Goal: Information Seeking & Learning: Learn about a topic

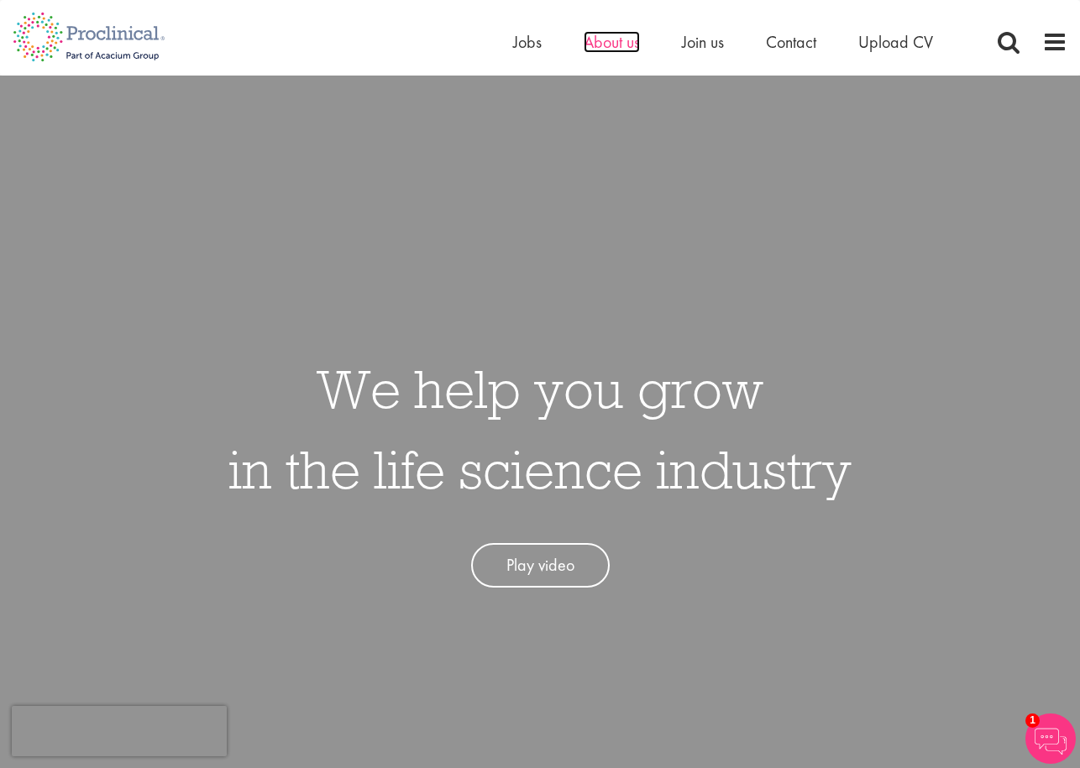
click at [617, 38] on span "About us" at bounding box center [612, 42] width 56 height 22
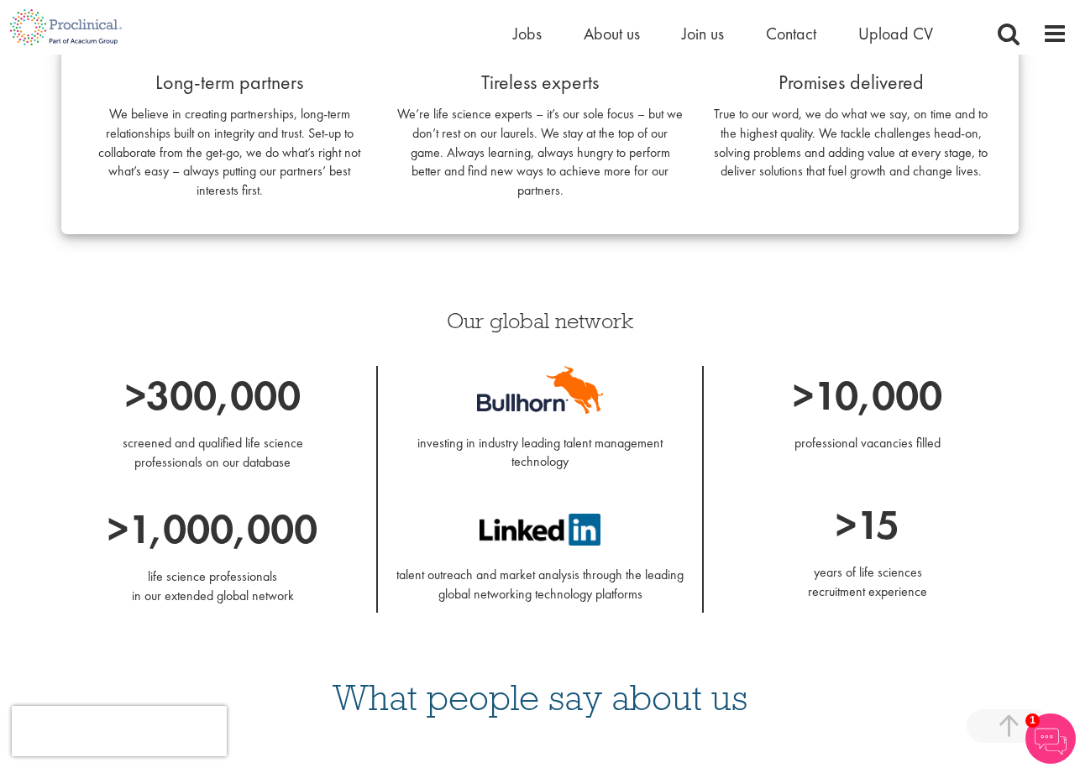
scroll to position [1511, 0]
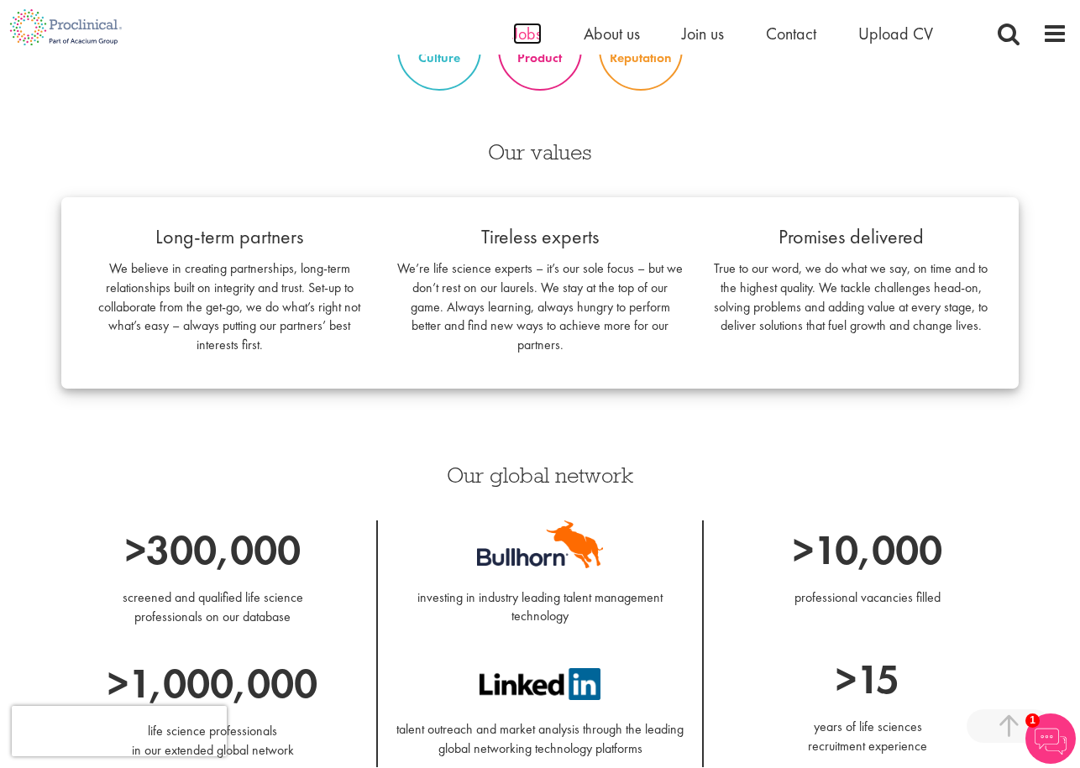
click at [532, 24] on span "Jobs" at bounding box center [527, 34] width 29 height 22
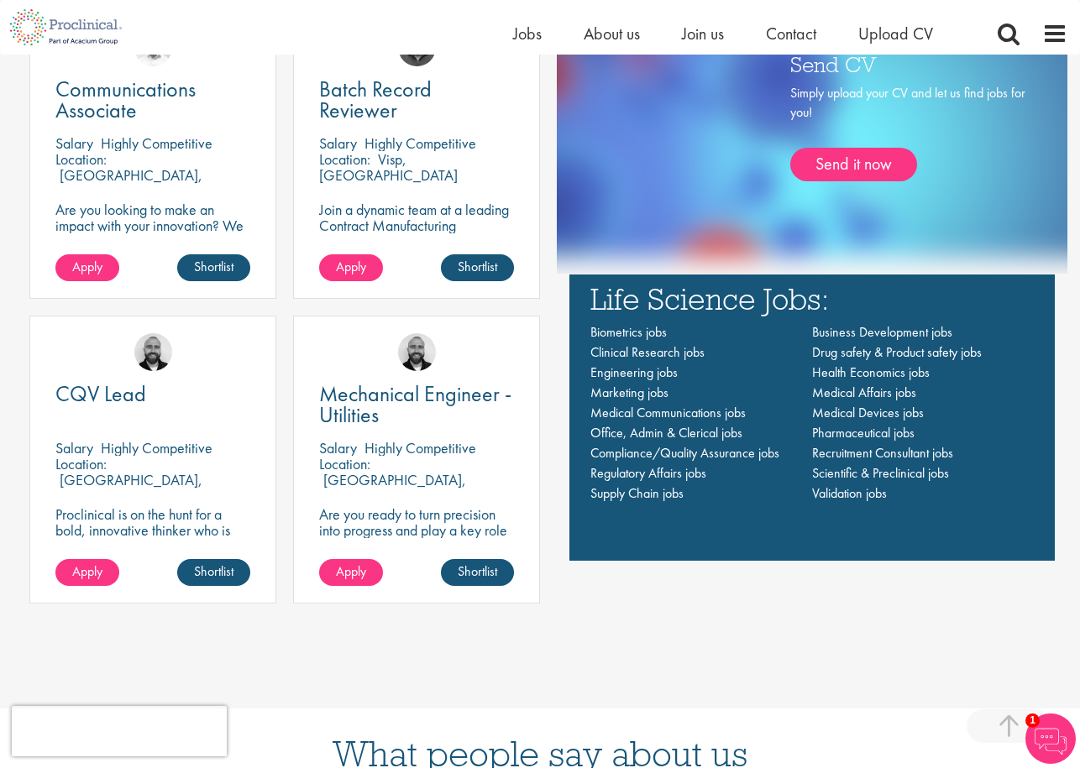
scroll to position [1176, 0]
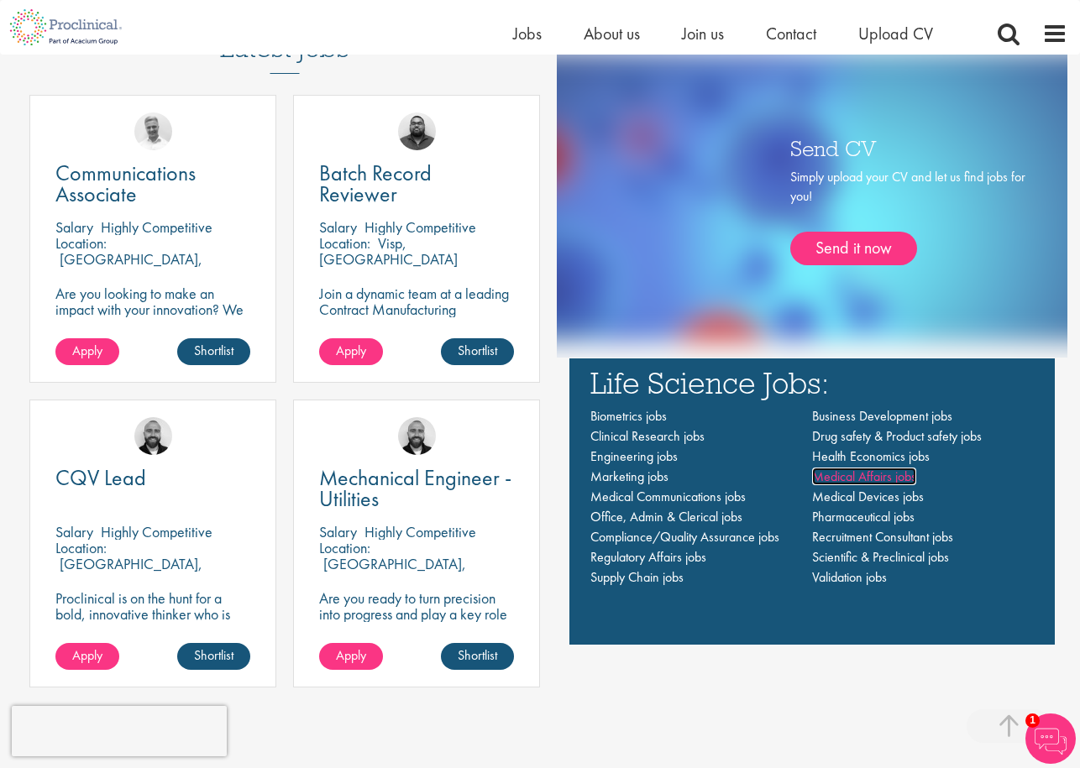
click at [853, 478] on span "Medical Affairs jobs" at bounding box center [864, 477] width 104 height 18
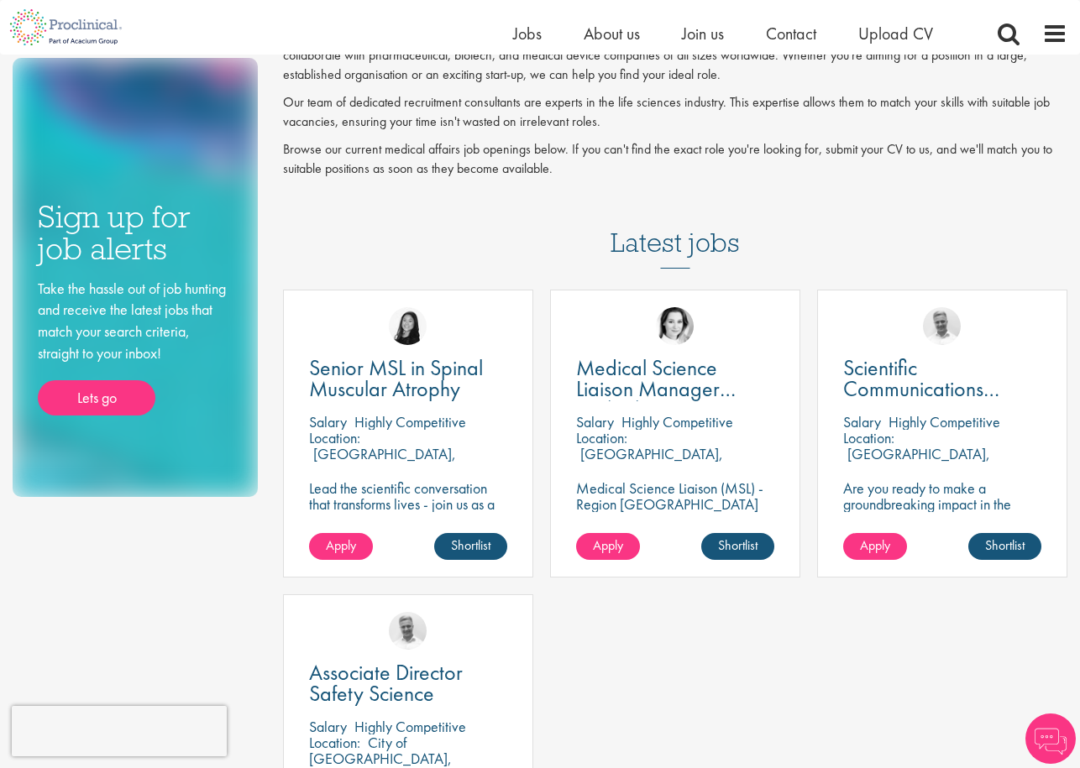
scroll to position [252, 0]
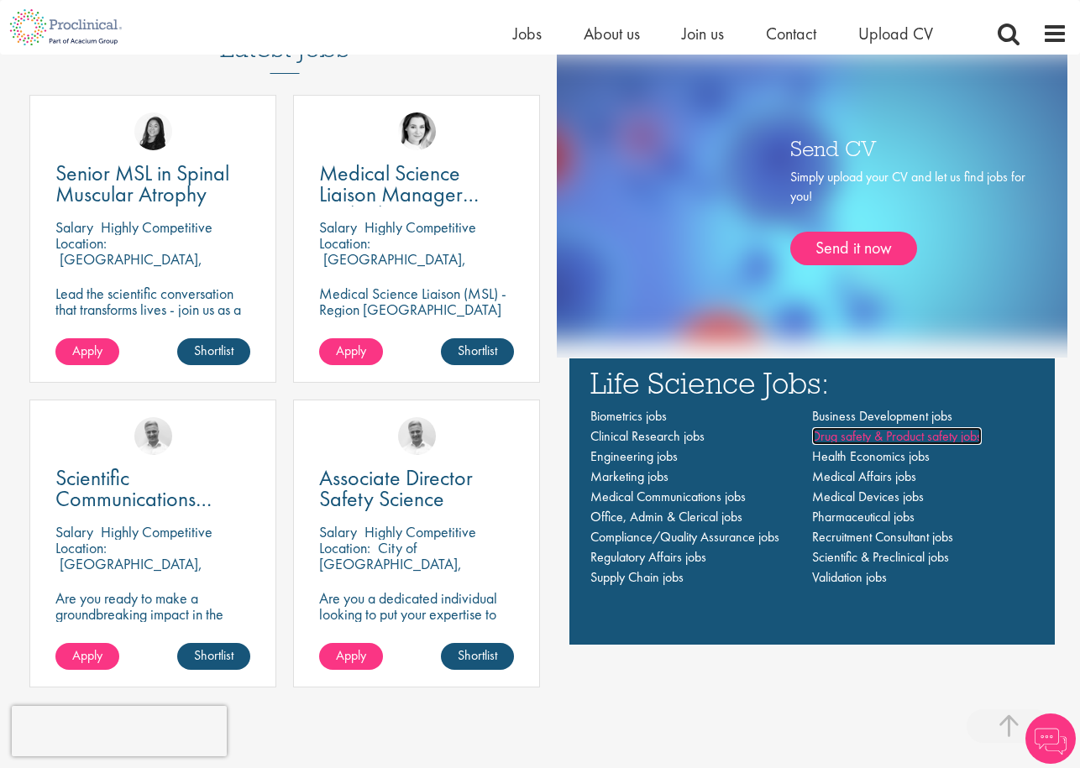
click at [871, 443] on span "Drug safety & Product safety jobs" at bounding box center [897, 436] width 170 height 18
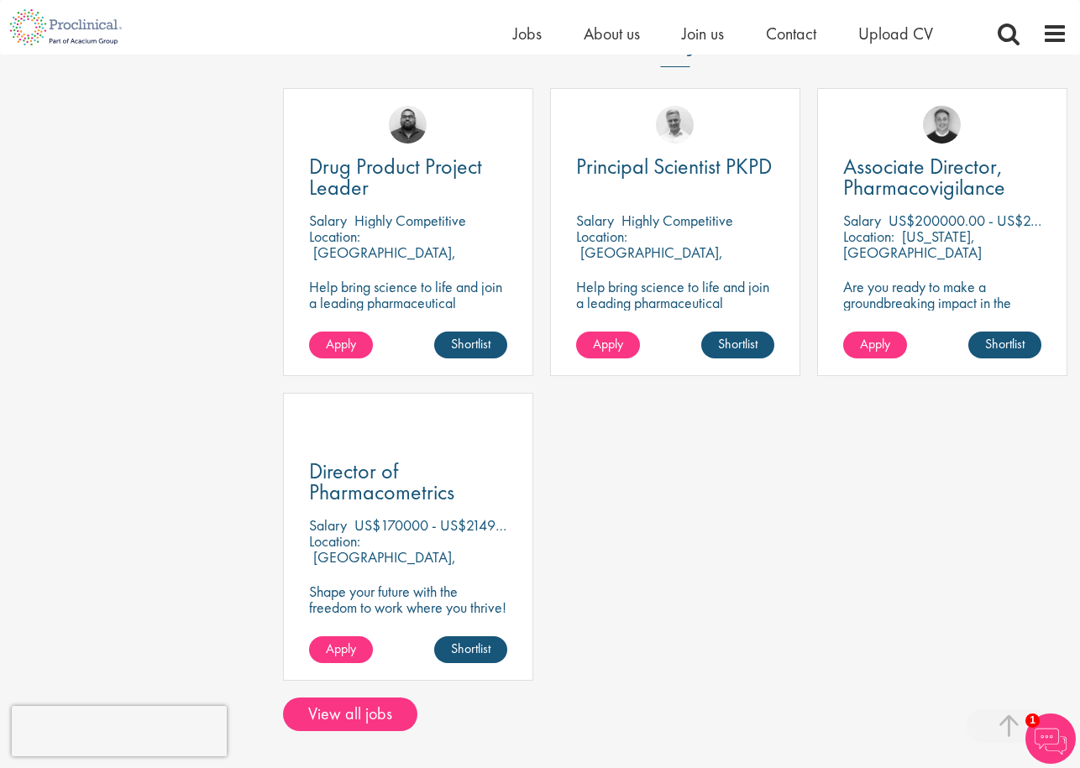
scroll to position [840, 0]
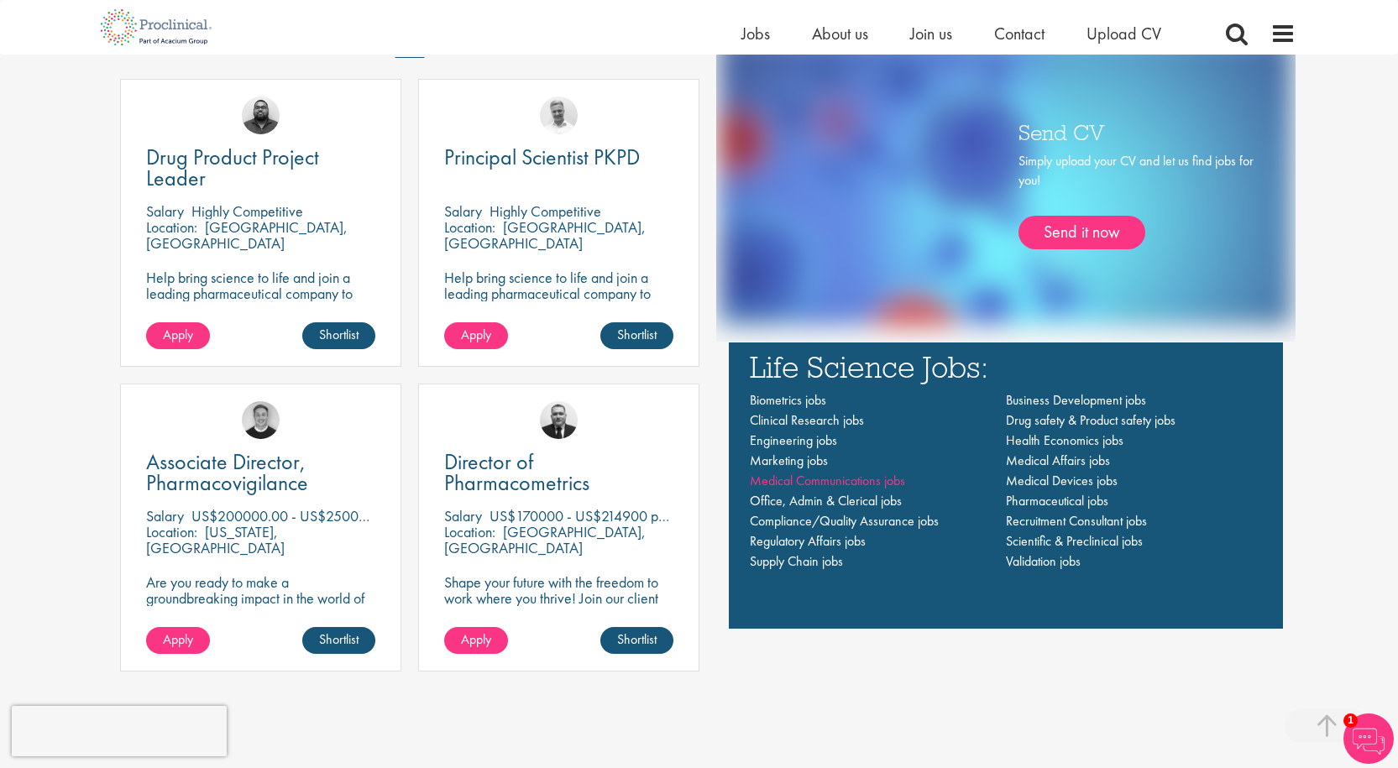
scroll to position [1176, 0]
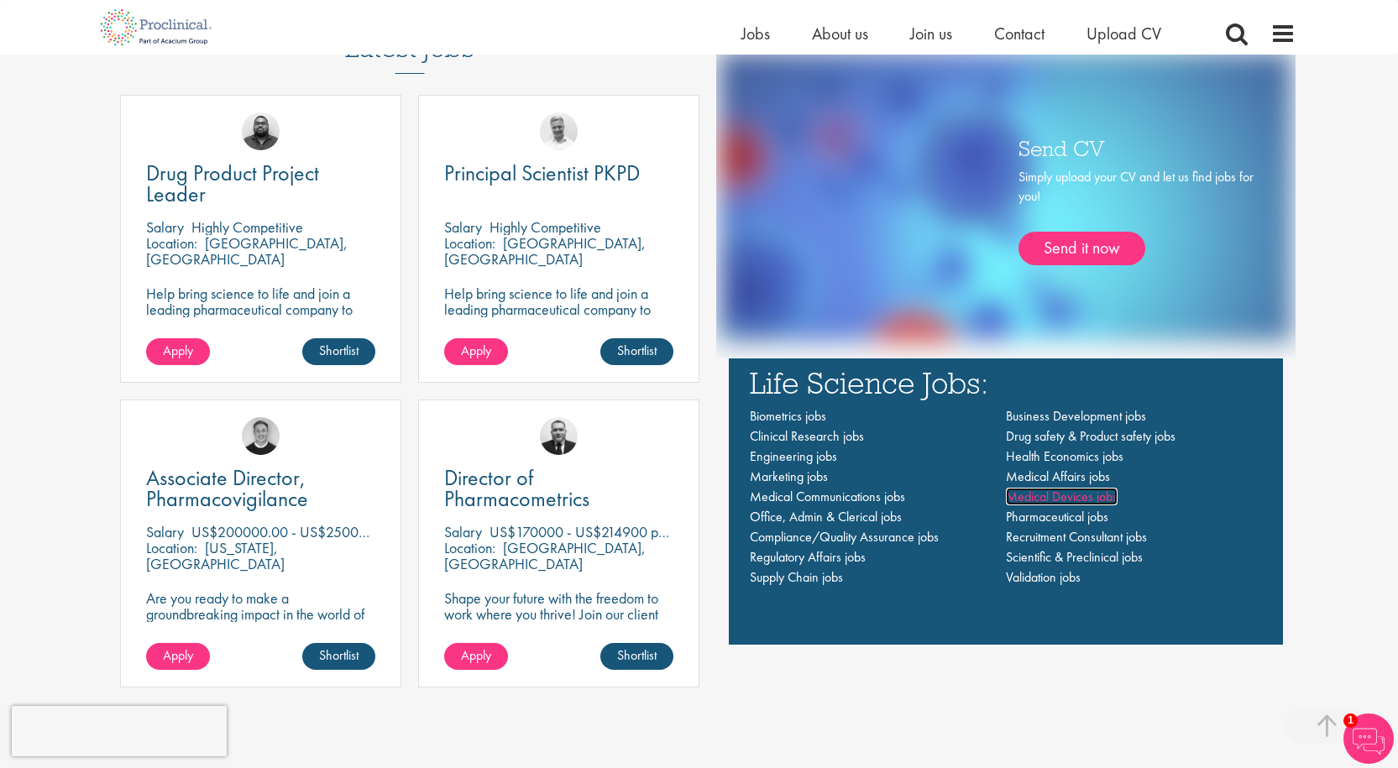
click at [1070, 490] on span "Medical Devices jobs" at bounding box center [1062, 497] width 112 height 18
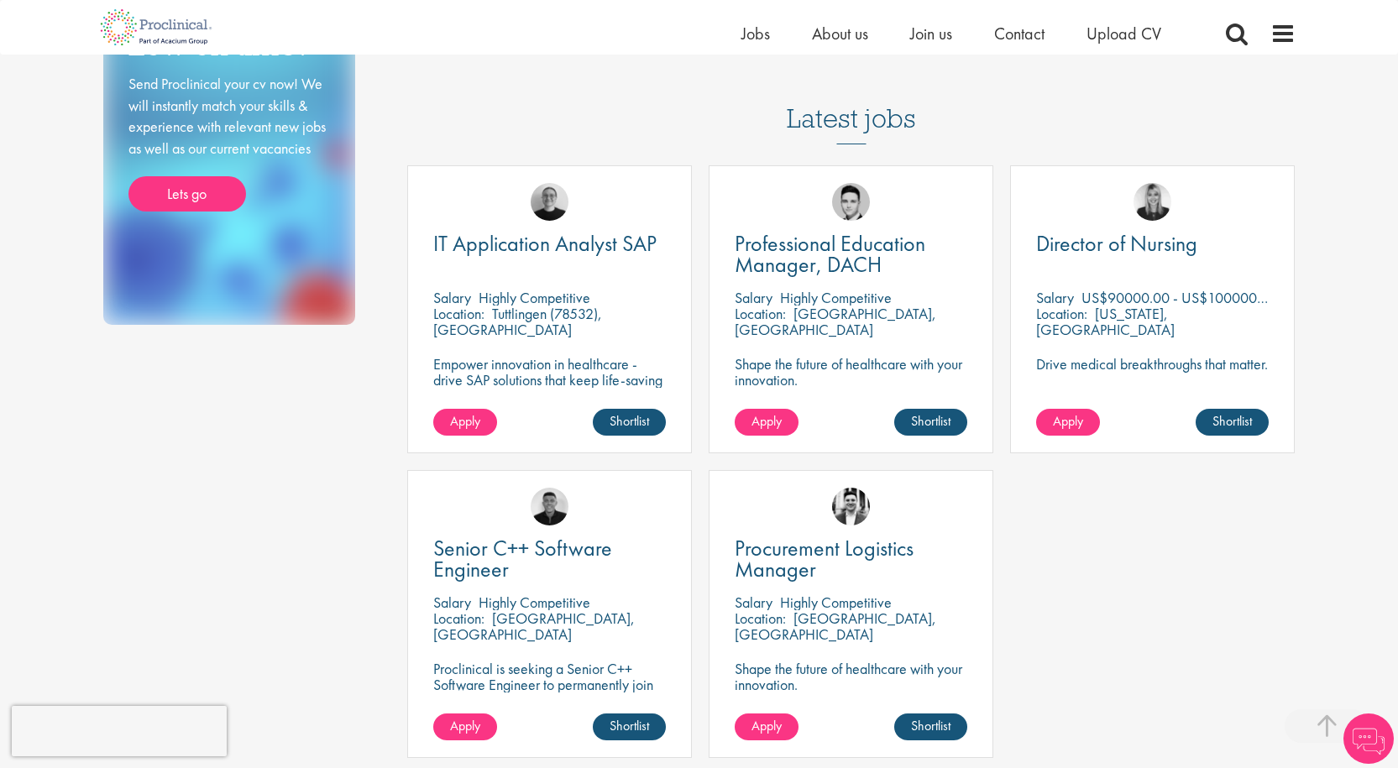
scroll to position [336, 0]
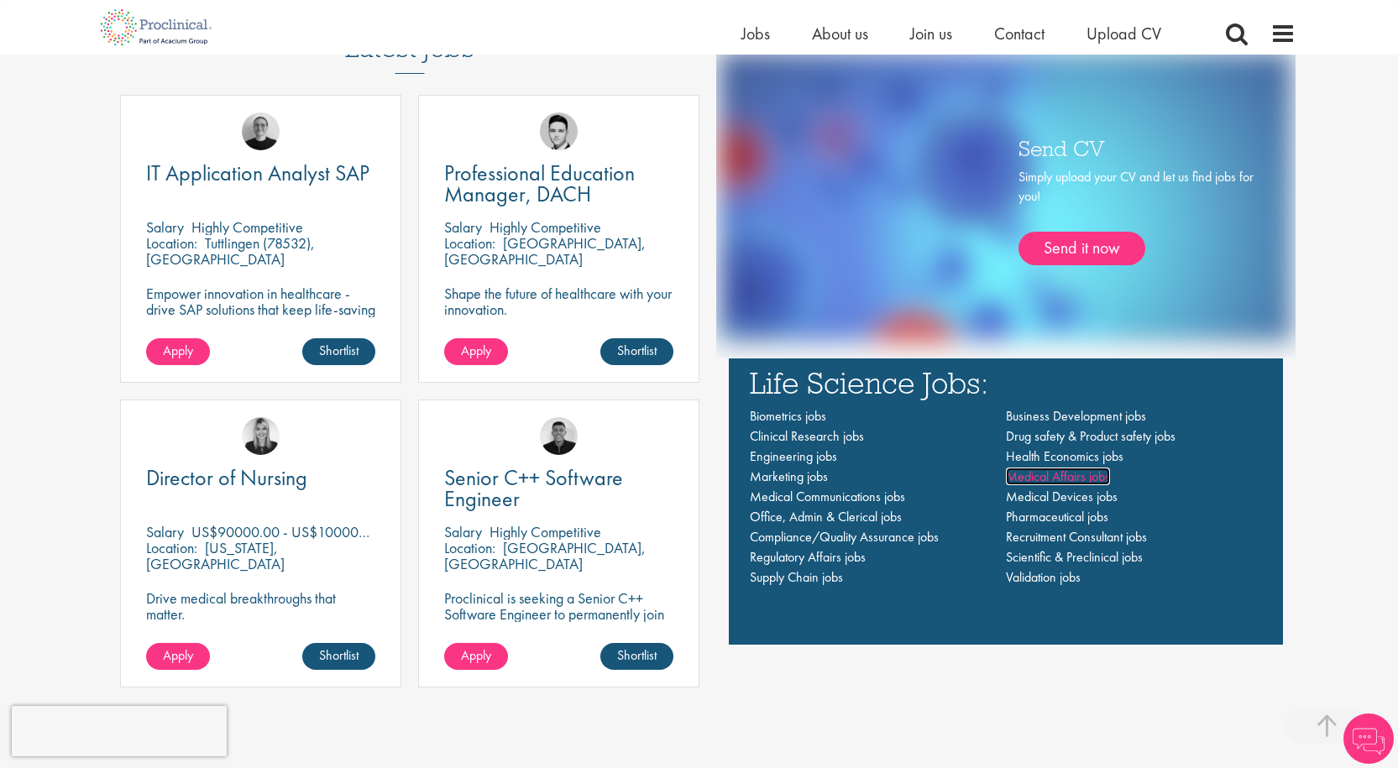
click at [1026, 473] on span "Medical Affairs jobs" at bounding box center [1058, 477] width 104 height 18
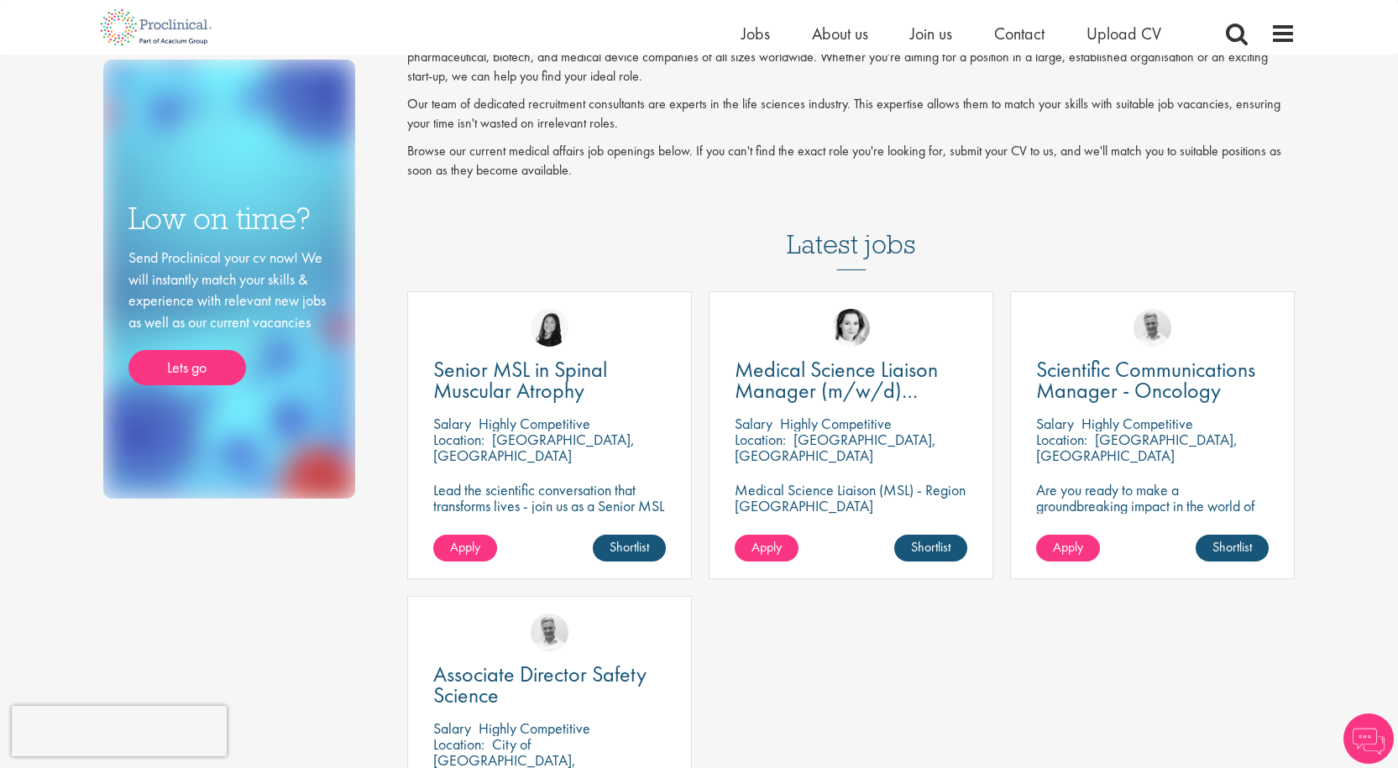
scroll to position [168, 0]
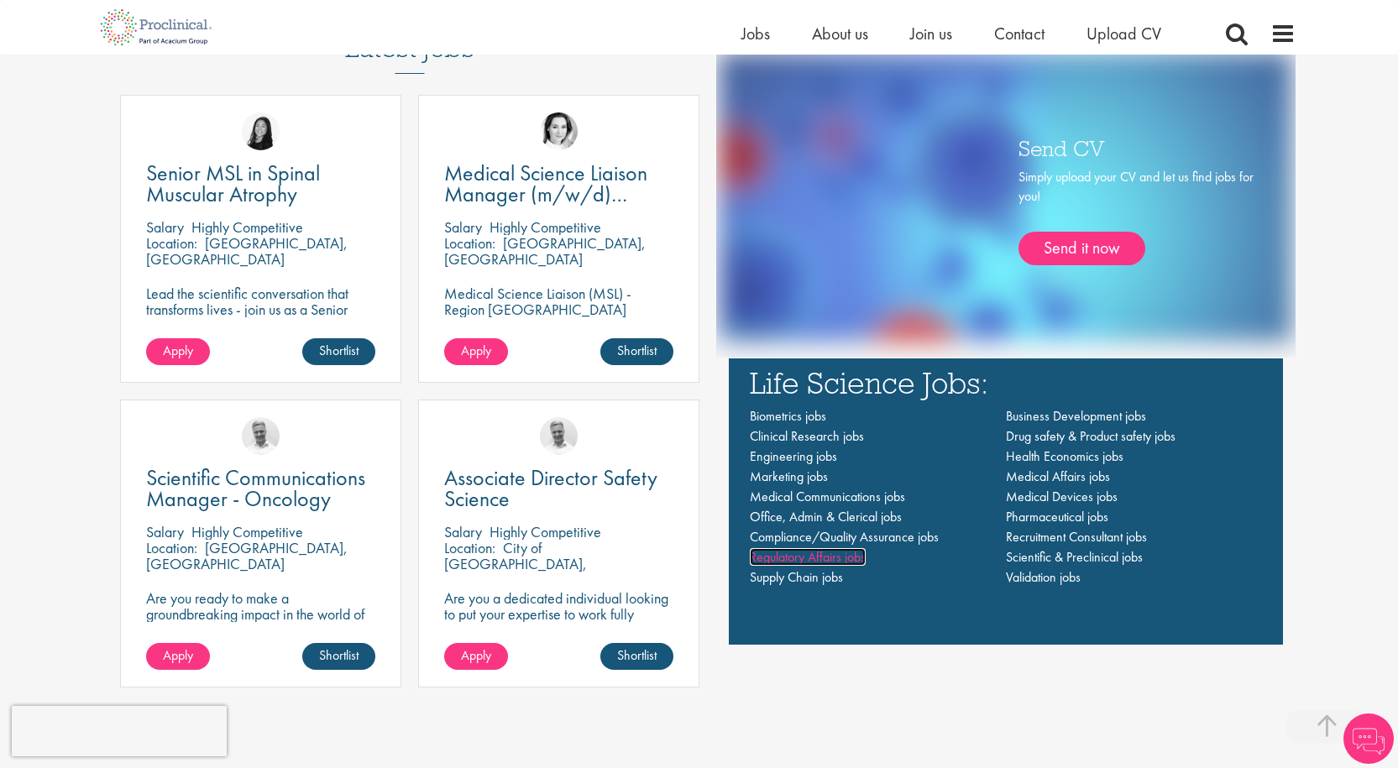
click at [852, 565] on span "Regulatory Affairs jobs" at bounding box center [808, 557] width 116 height 18
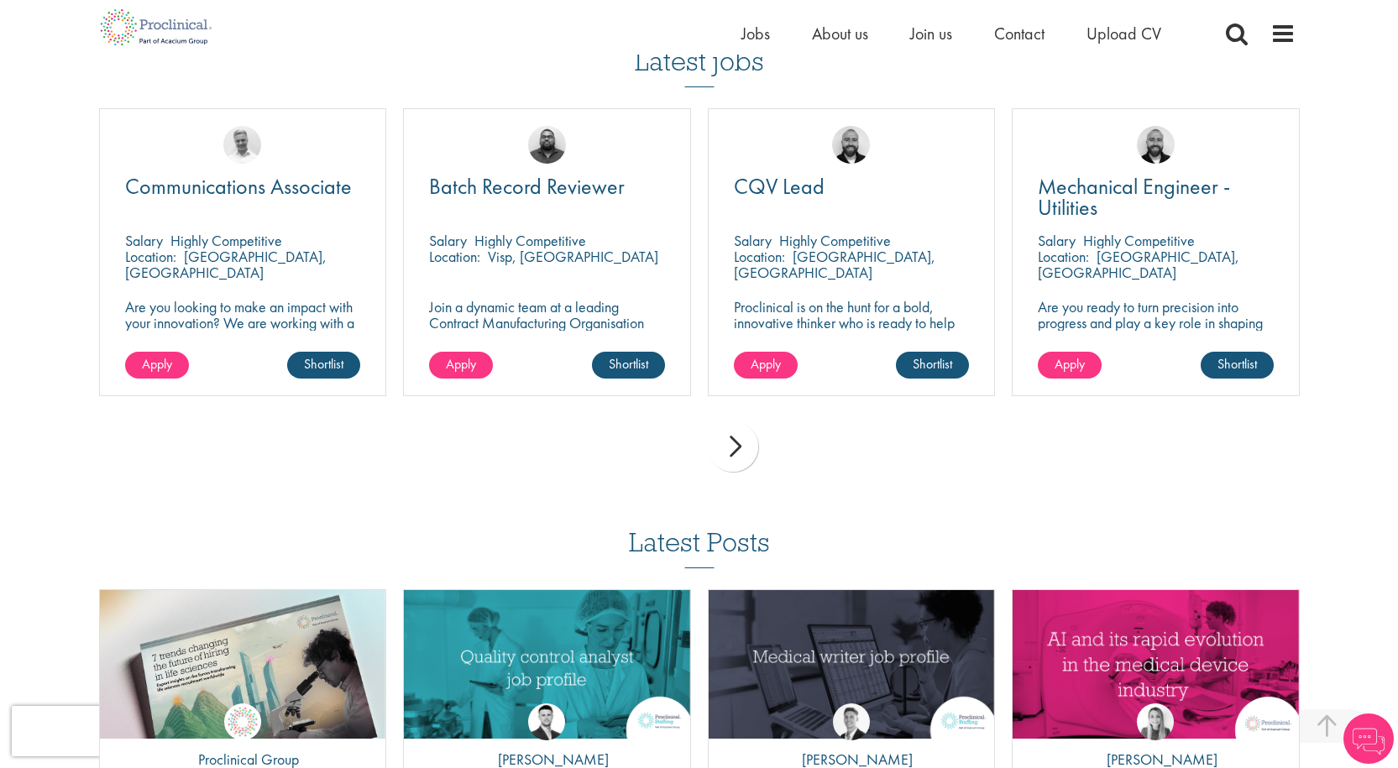
scroll to position [420, 0]
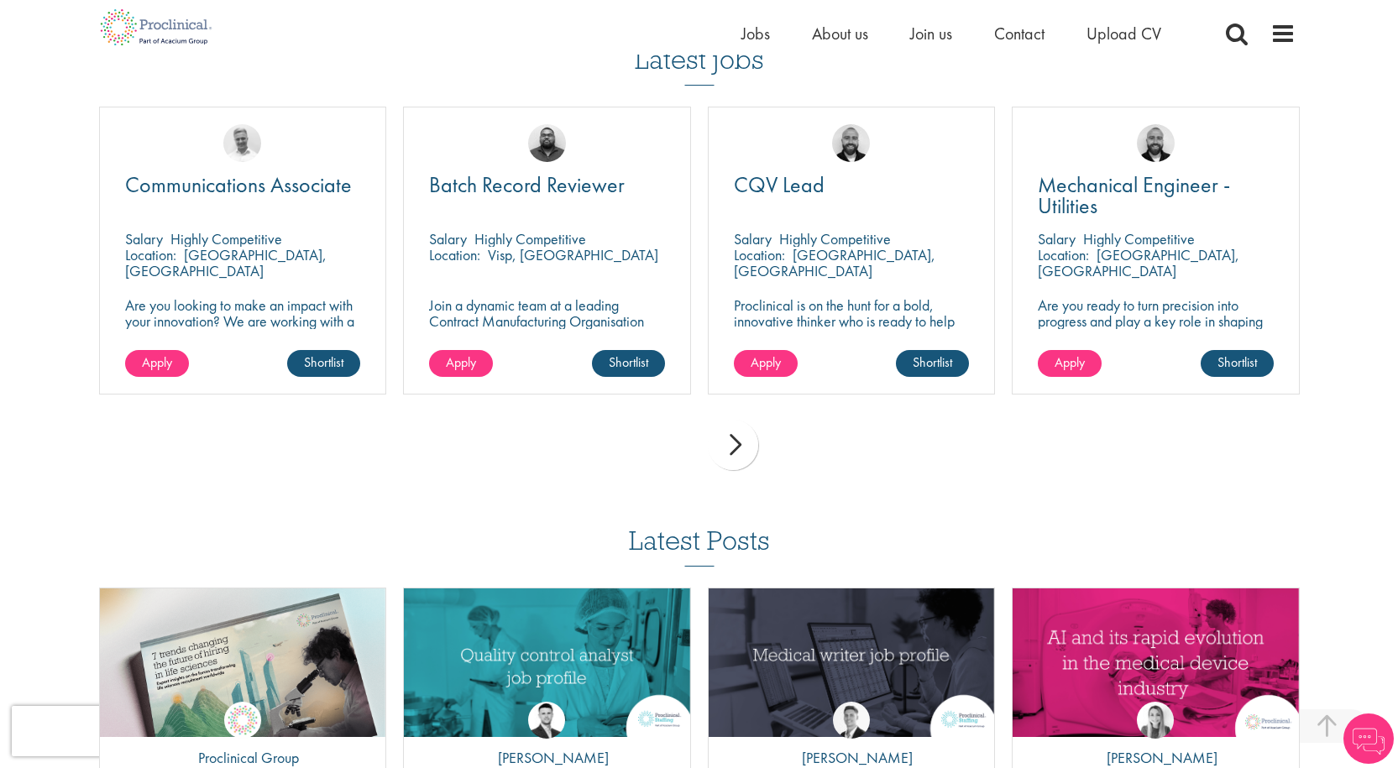
click at [736, 453] on div "next" at bounding box center [733, 445] width 50 height 50
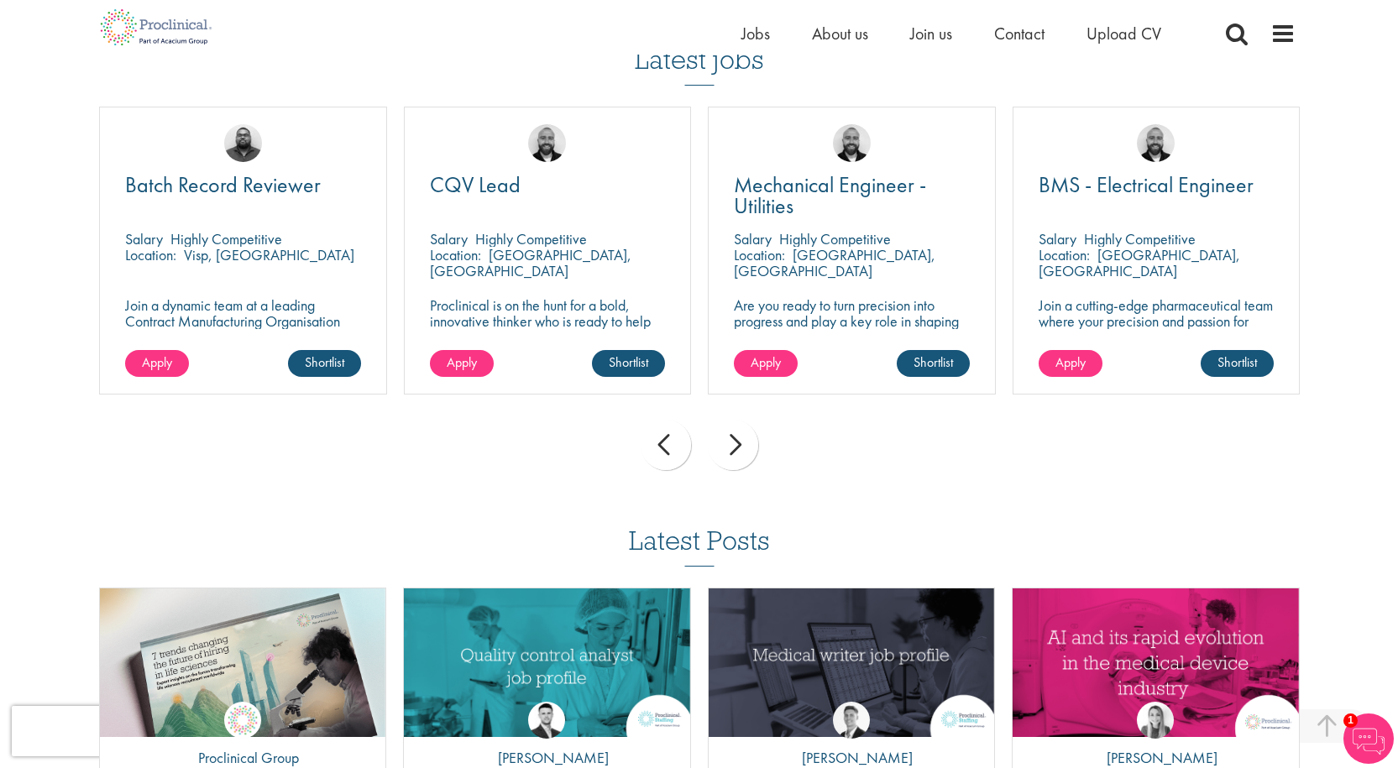
click at [736, 453] on div "next" at bounding box center [733, 445] width 50 height 50
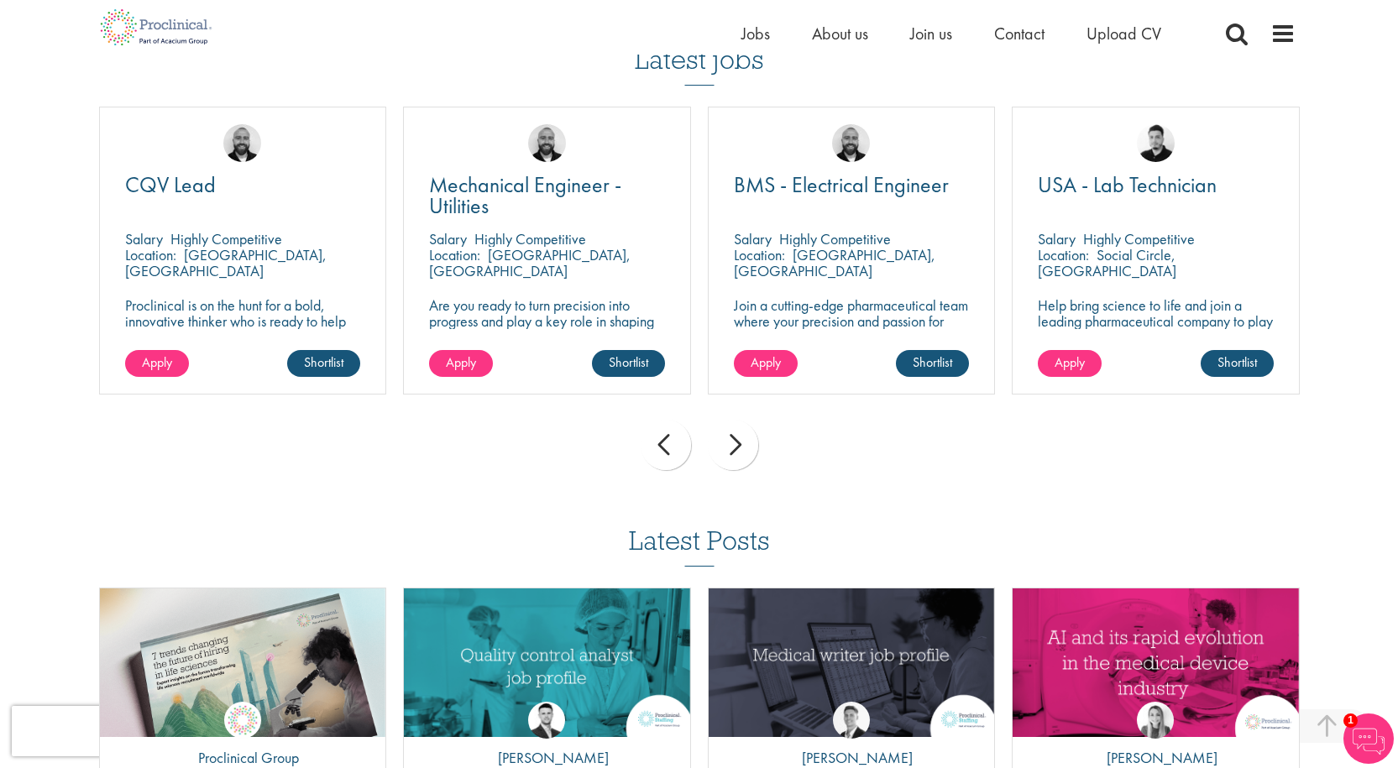
click at [736, 453] on div "next" at bounding box center [733, 445] width 50 height 50
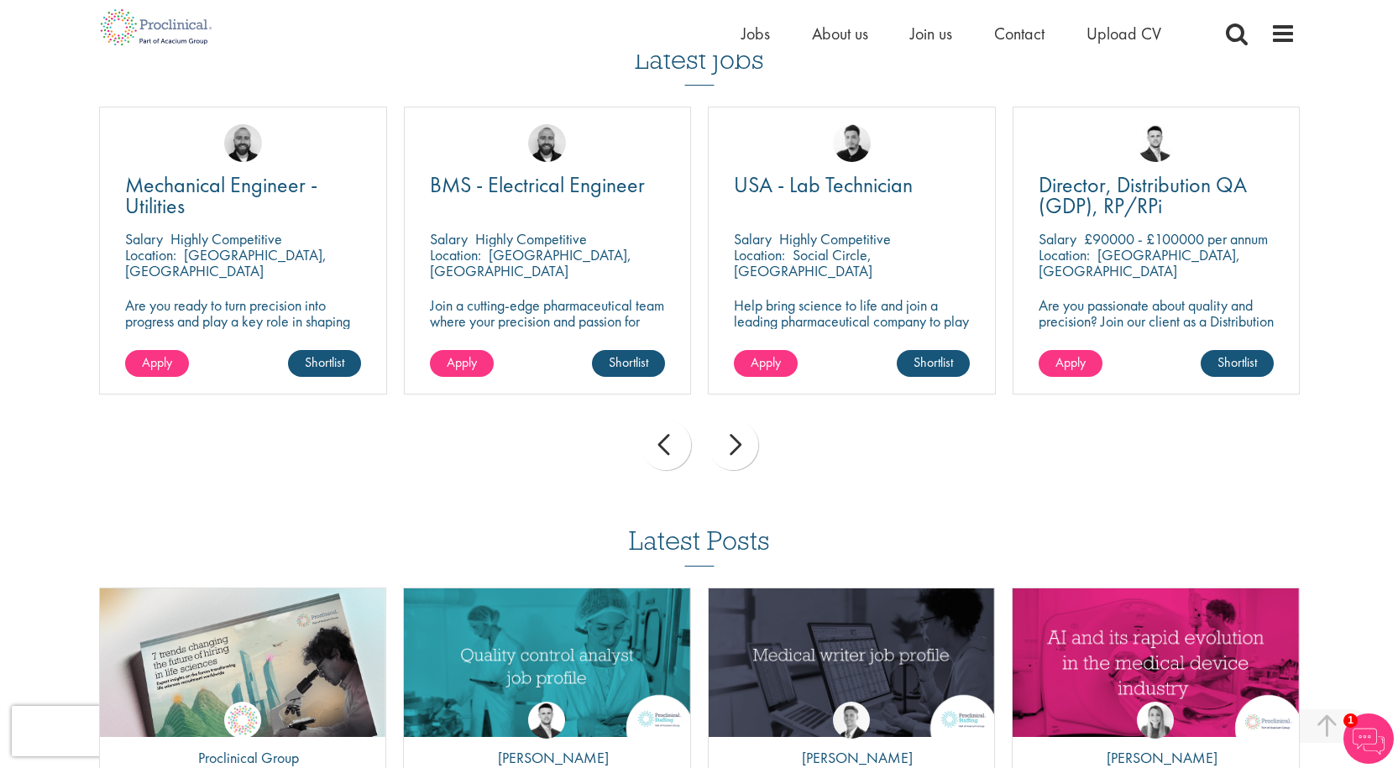
click at [736, 453] on div "next" at bounding box center [733, 445] width 50 height 50
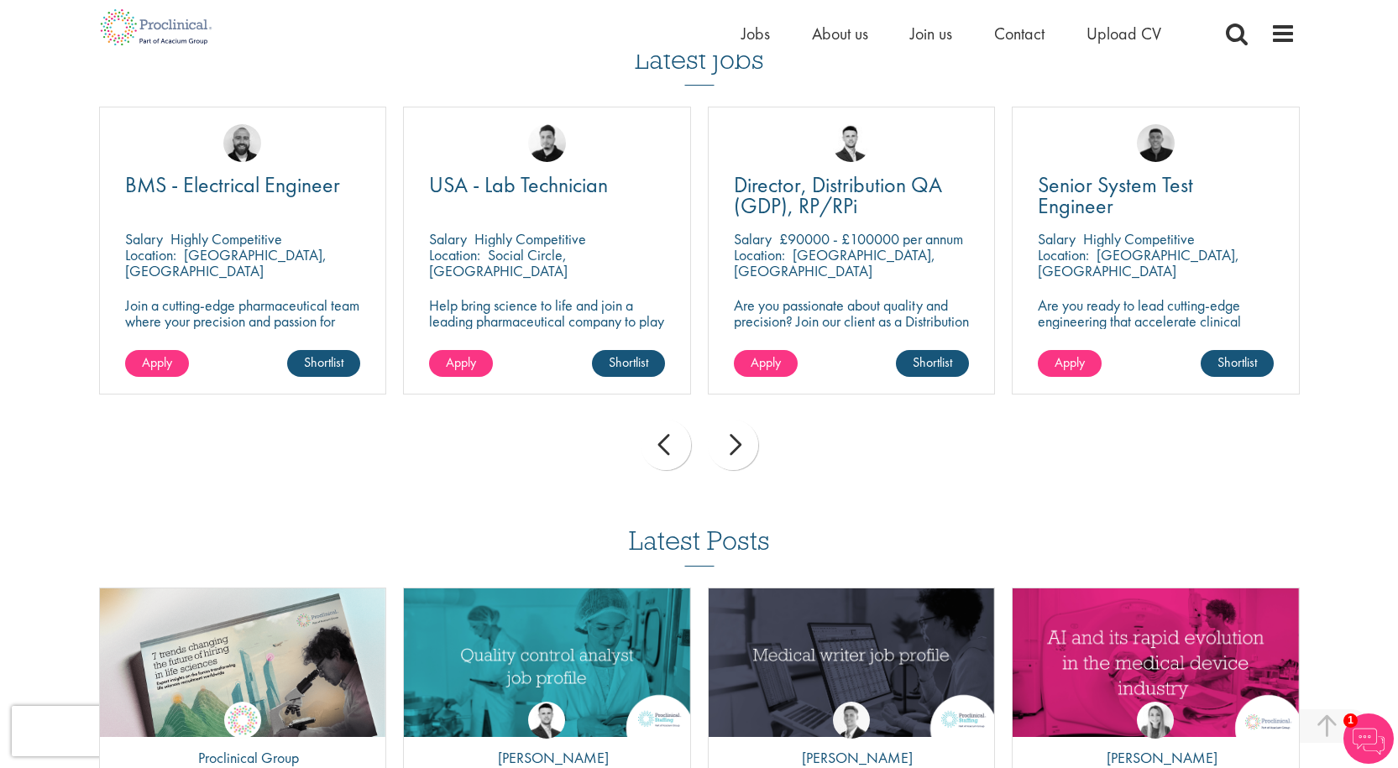
click at [736, 453] on div "next" at bounding box center [733, 445] width 50 height 50
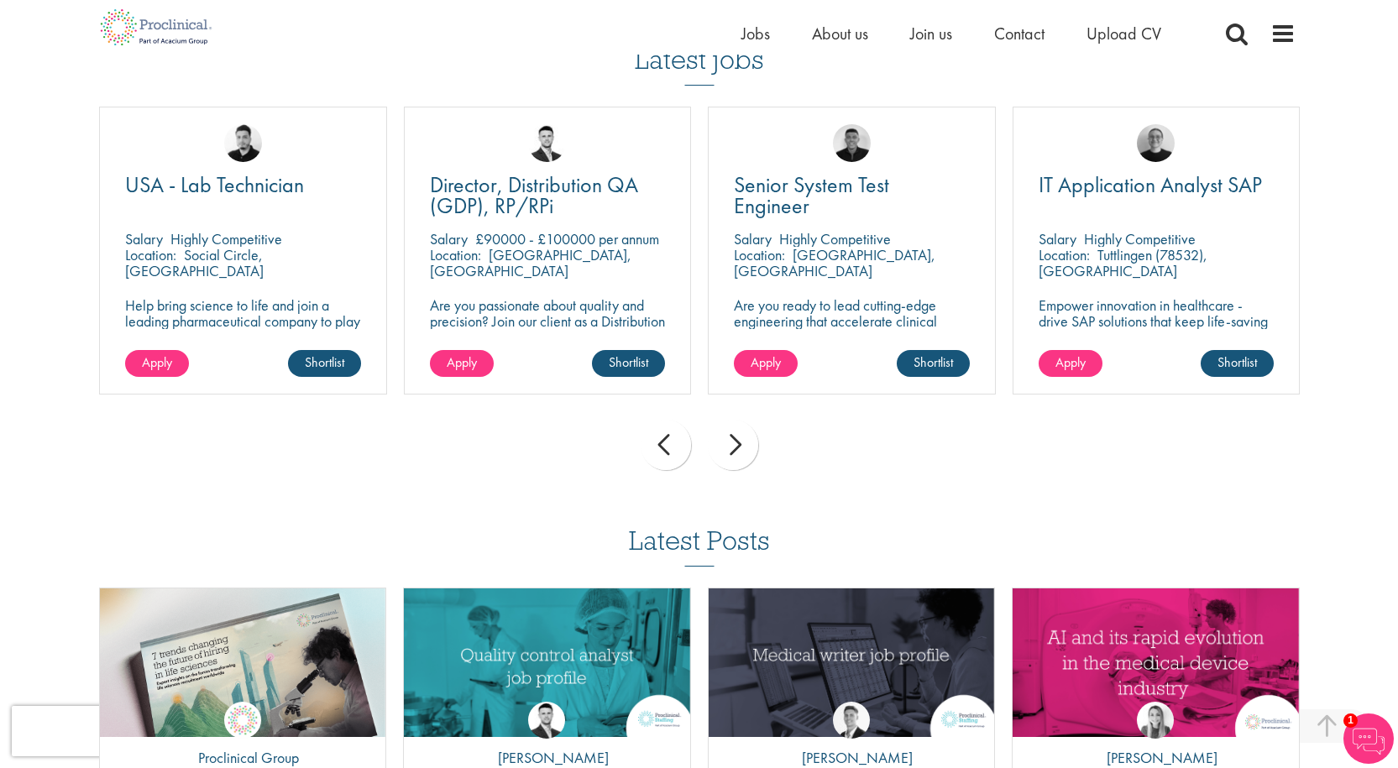
click at [736, 453] on div "next" at bounding box center [733, 445] width 50 height 50
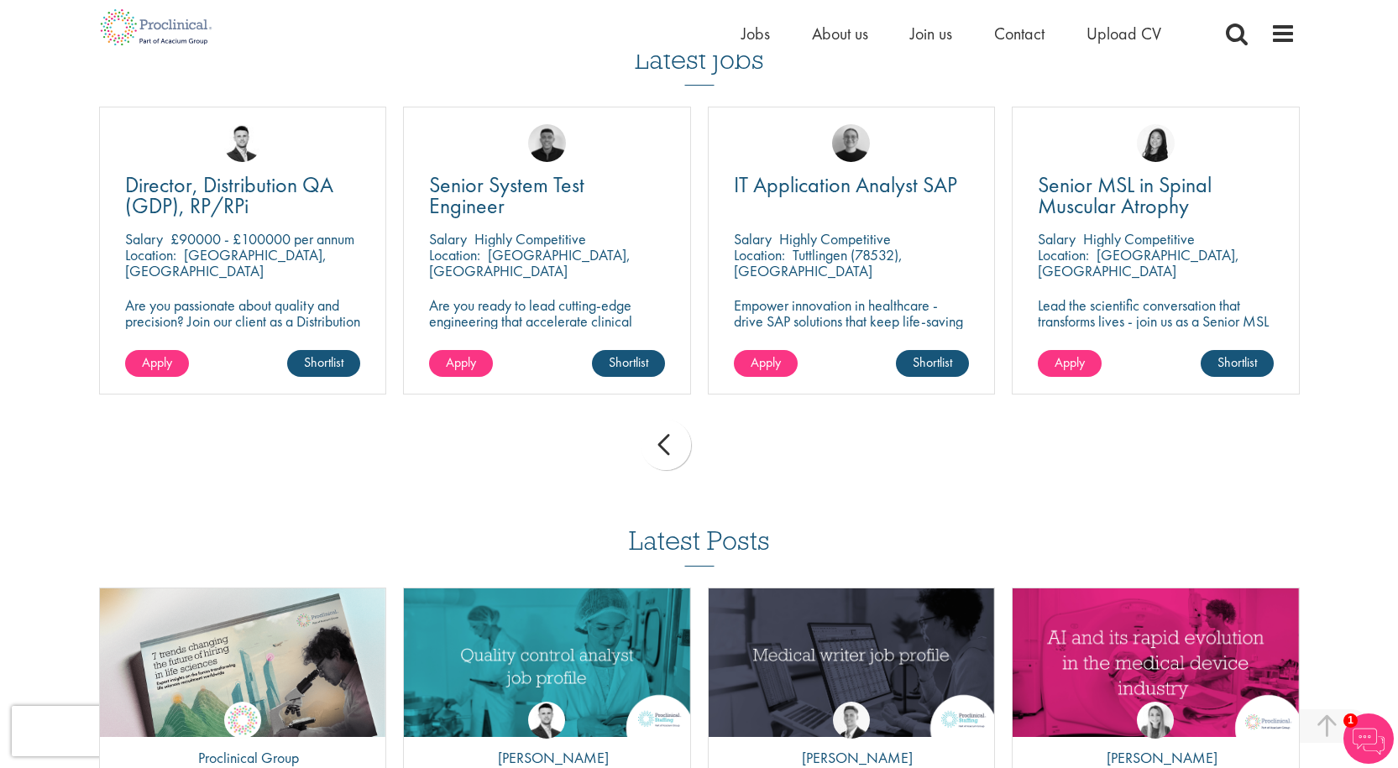
click at [736, 453] on div "prev next" at bounding box center [700, 447] width 1218 height 73
